Goal: Task Accomplishment & Management: Manage account settings

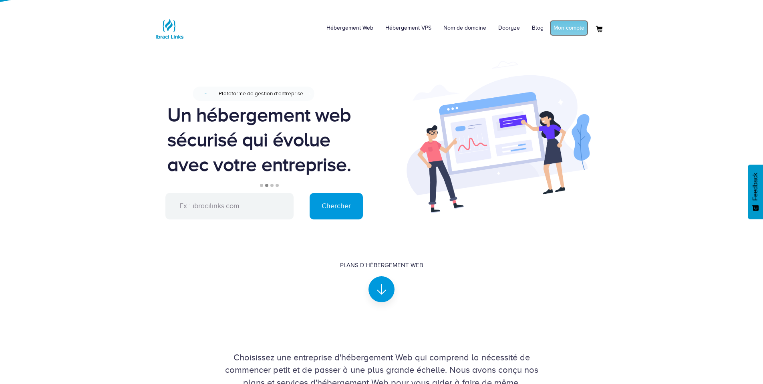
click at [572, 28] on link "Mon compte" at bounding box center [568, 28] width 39 height 16
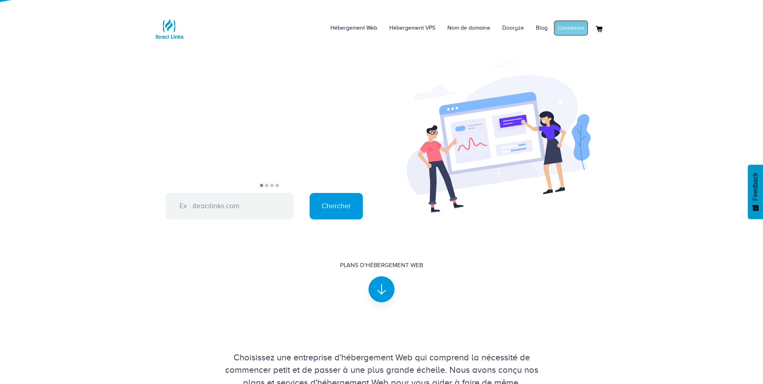
click at [576, 33] on link "Connexion" at bounding box center [570, 28] width 35 height 16
click at [572, 32] on link "Mon compte" at bounding box center [568, 28] width 39 height 16
